Goal: Task Accomplishment & Management: Manage account settings

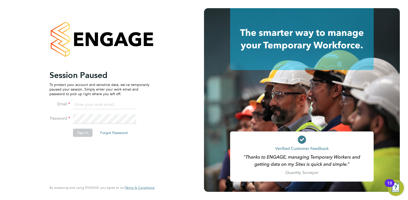
click at [99, 103] on input at bounding box center [104, 104] width 63 height 9
type input "[PERSON_NAME][EMAIL_ADDRESS][DOMAIN_NAME]"
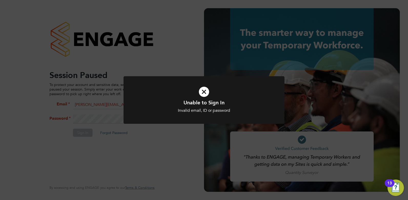
click at [206, 95] on icon at bounding box center [203, 92] width 133 height 20
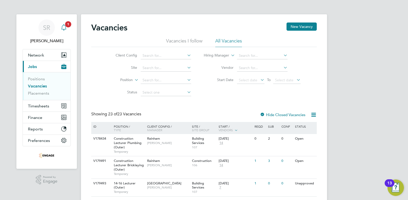
click at [64, 28] on icon "Main navigation" at bounding box center [64, 27] width 6 height 6
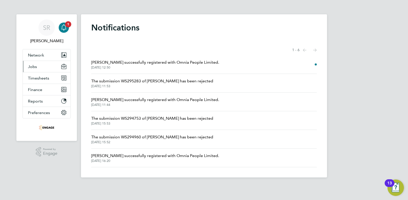
click at [36, 68] on span "Jobs" at bounding box center [32, 66] width 9 height 5
click at [118, 66] on span "02 Sep 2025, 12:50" at bounding box center [155, 68] width 128 height 4
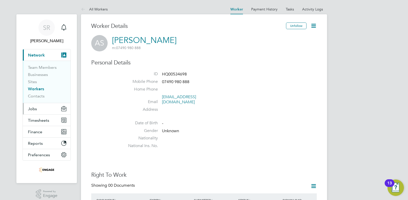
click at [38, 111] on button "Jobs" at bounding box center [47, 108] width 48 height 11
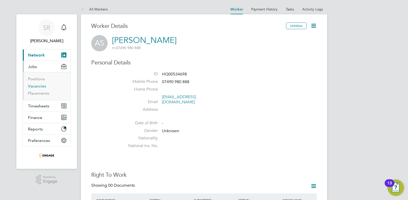
click at [40, 86] on link "Vacancies" at bounding box center [37, 86] width 18 height 5
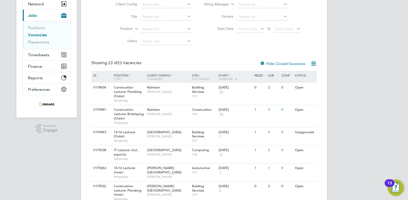
scroll to position [102, 0]
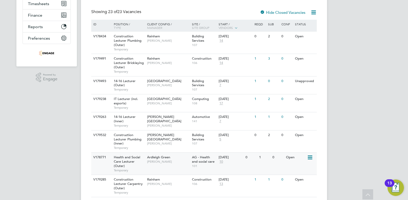
click at [159, 160] on span "Roslyn O'Garro" at bounding box center [168, 162] width 42 height 4
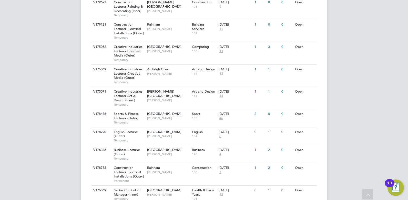
scroll to position [432, 0]
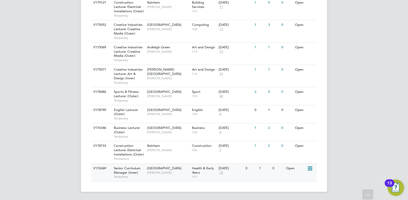
click at [164, 171] on span "Roslyn O'Garro" at bounding box center [168, 173] width 42 height 4
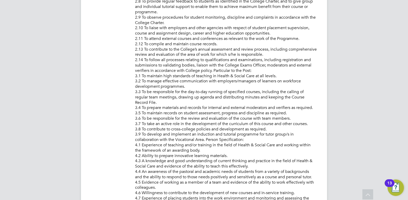
scroll to position [282, 0]
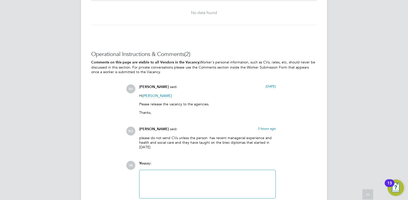
scroll to position [897, 0]
